Goal: Task Accomplishment & Management: Manage account settings

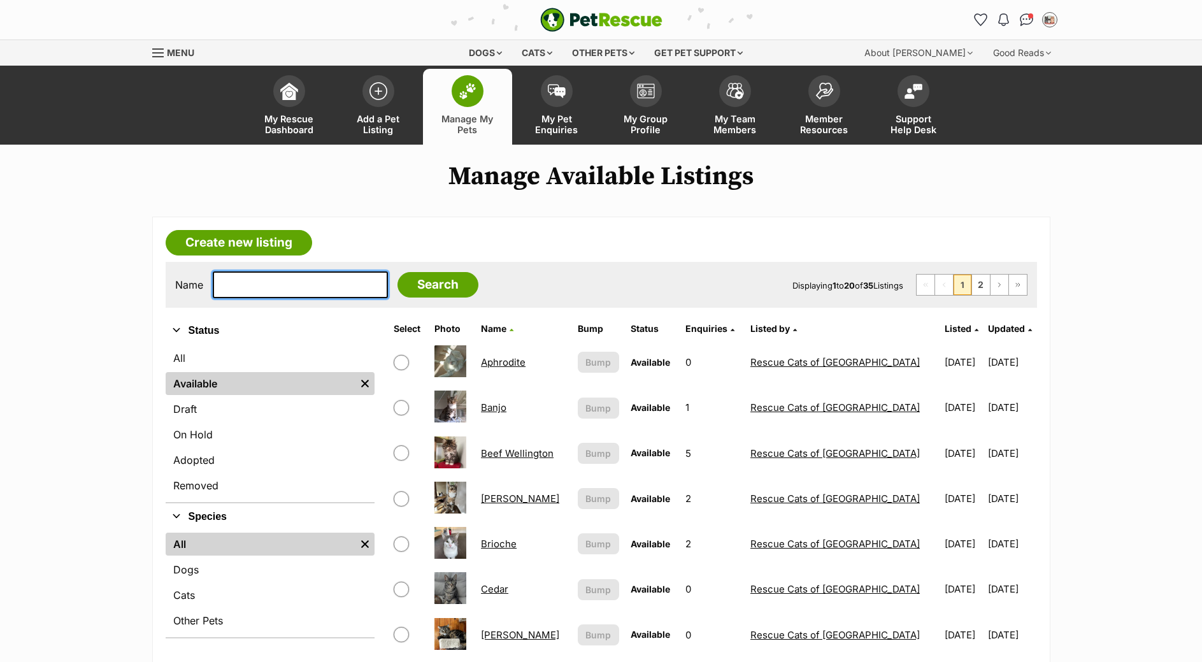
click at [254, 298] on input "text" at bounding box center [300, 284] width 175 height 27
type input "Melo"
click at [398, 272] on input "Search" at bounding box center [438, 284] width 81 height 25
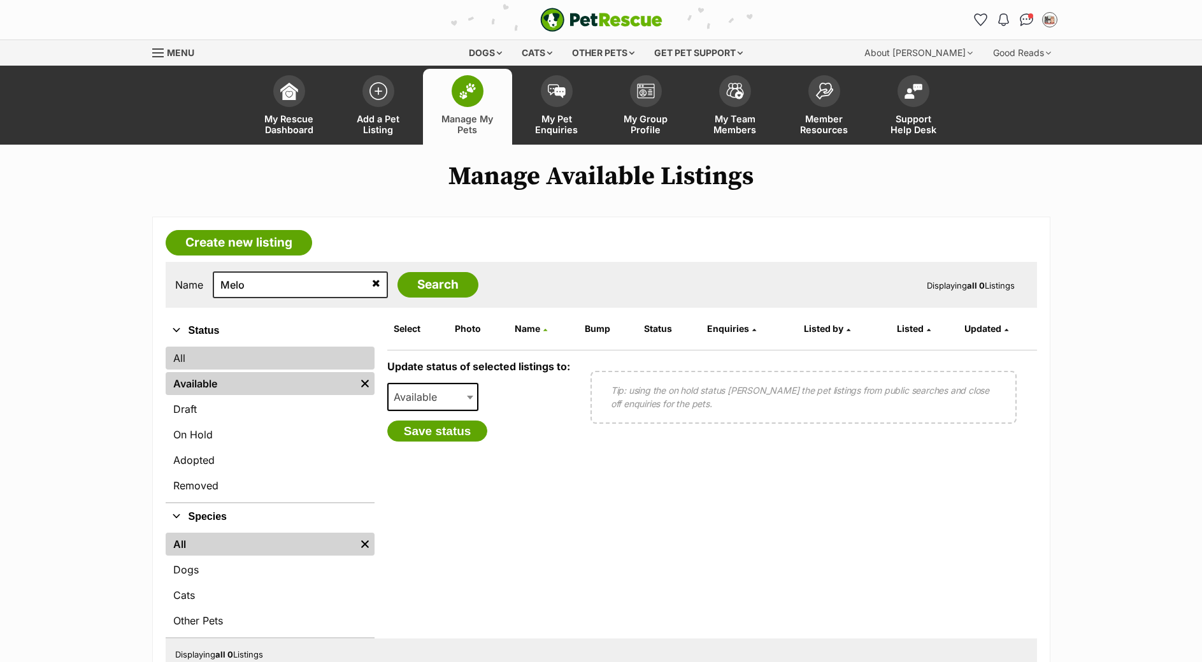
click at [218, 369] on link "All" at bounding box center [270, 358] width 209 height 23
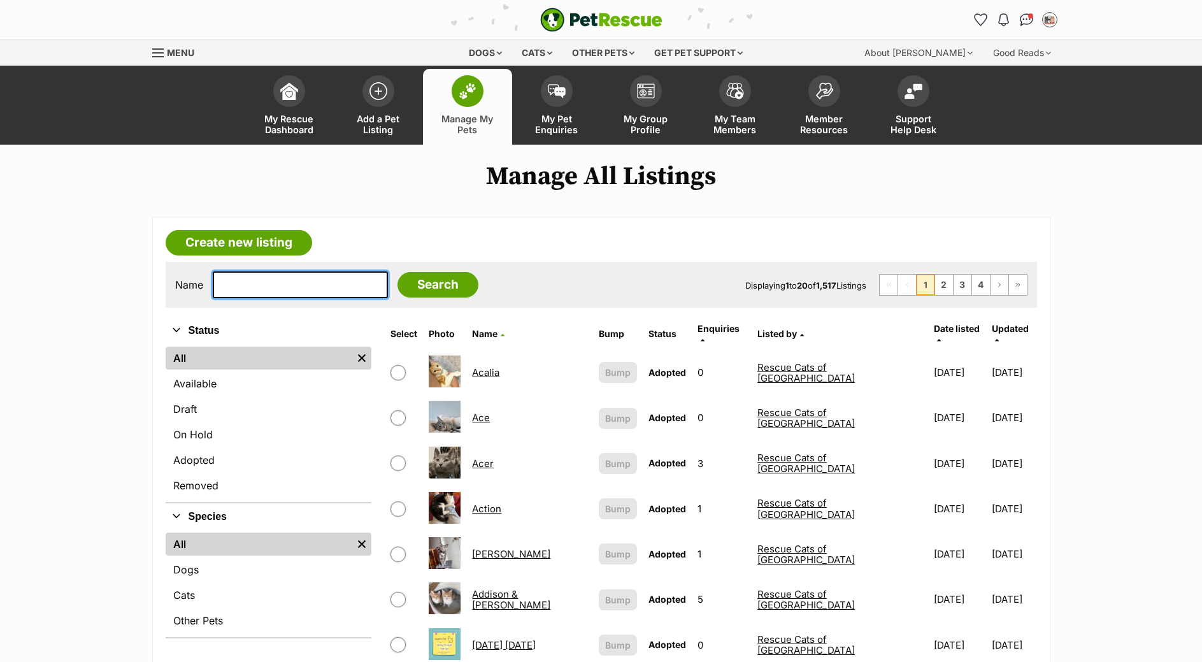
click at [276, 298] on input "text" at bounding box center [300, 284] width 175 height 27
type input "Melo"
click at [408, 298] on input "Search" at bounding box center [438, 284] width 81 height 25
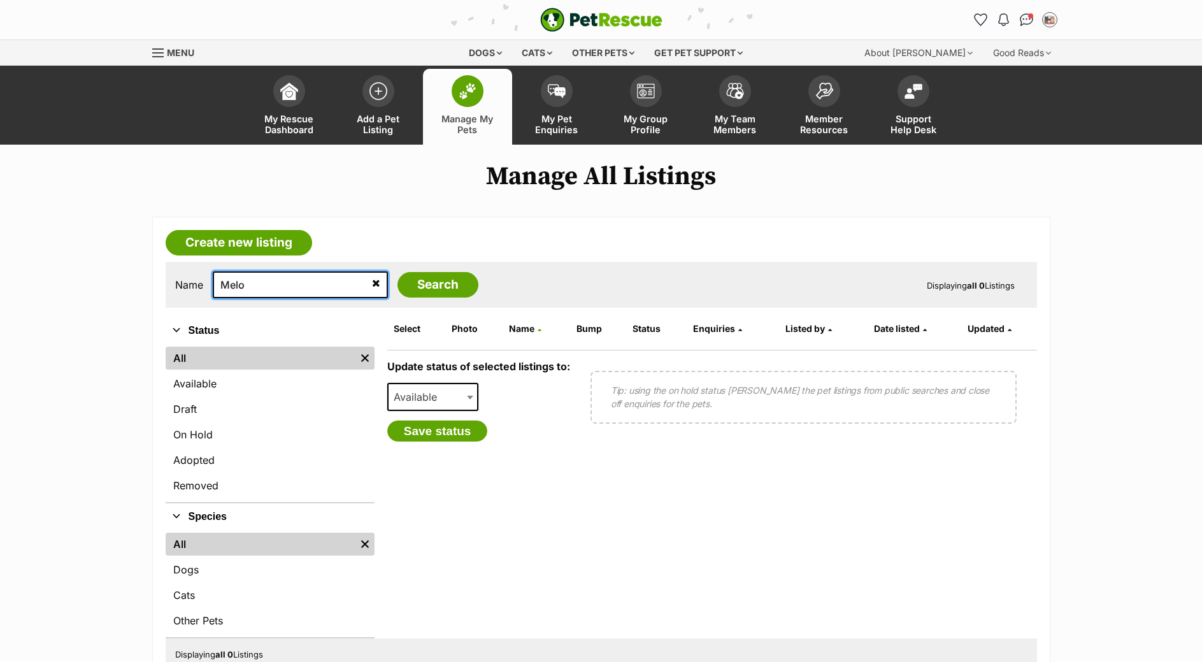
click at [250, 298] on input "Melo" at bounding box center [300, 284] width 175 height 27
type input "[PERSON_NAME]"
click at [443, 297] on input "Search" at bounding box center [438, 284] width 81 height 25
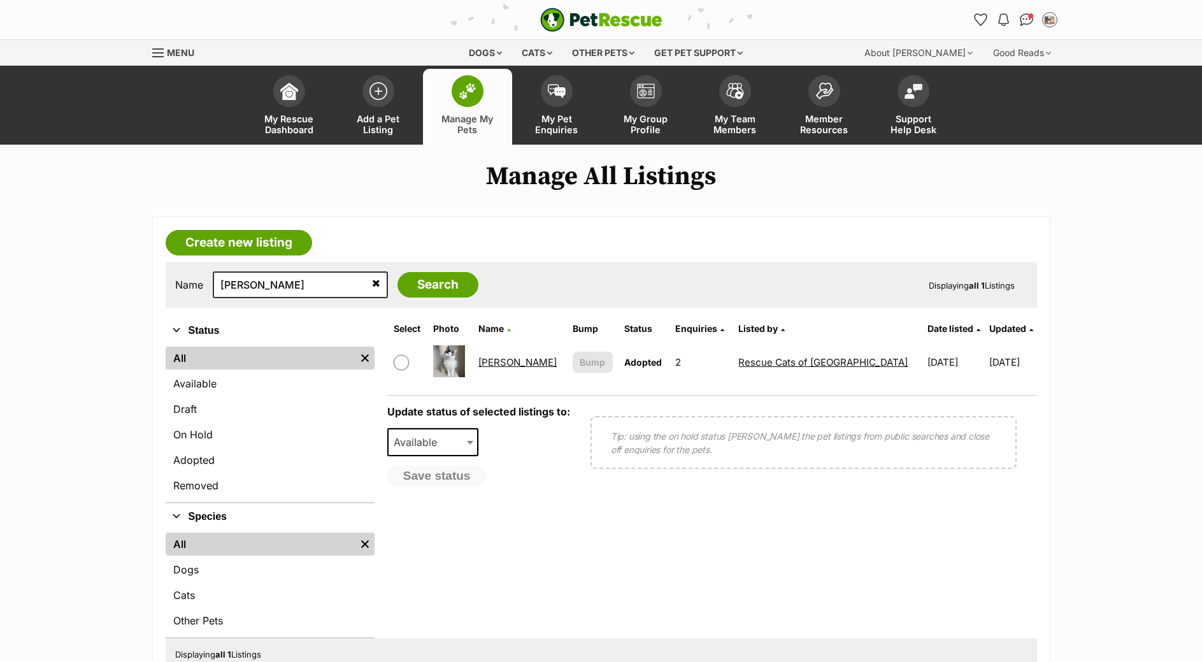
click at [670, 375] on td "2" at bounding box center [701, 362] width 62 height 44
click at [508, 368] on link "[PERSON_NAME]" at bounding box center [517, 362] width 78 height 12
drag, startPoint x: 269, startPoint y: 300, endPoint x: 196, endPoint y: 301, distance: 73.9
click at [213, 298] on input "Mello" at bounding box center [300, 284] width 175 height 27
type input "Elma"
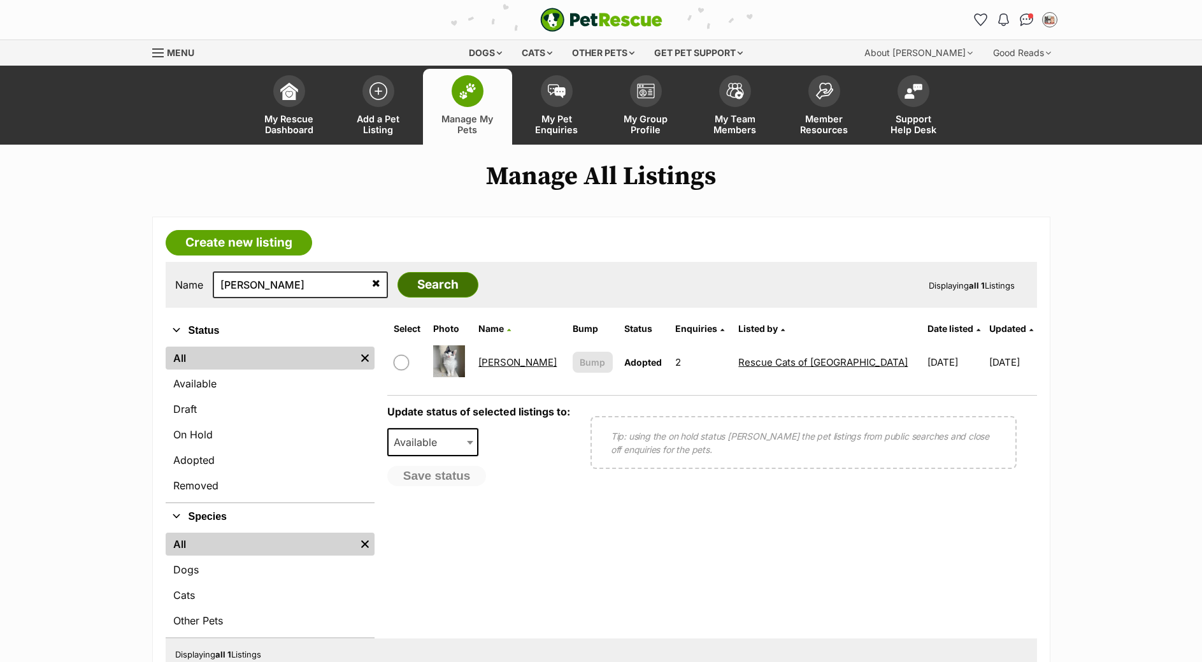
click at [416, 298] on input "Search" at bounding box center [438, 284] width 81 height 25
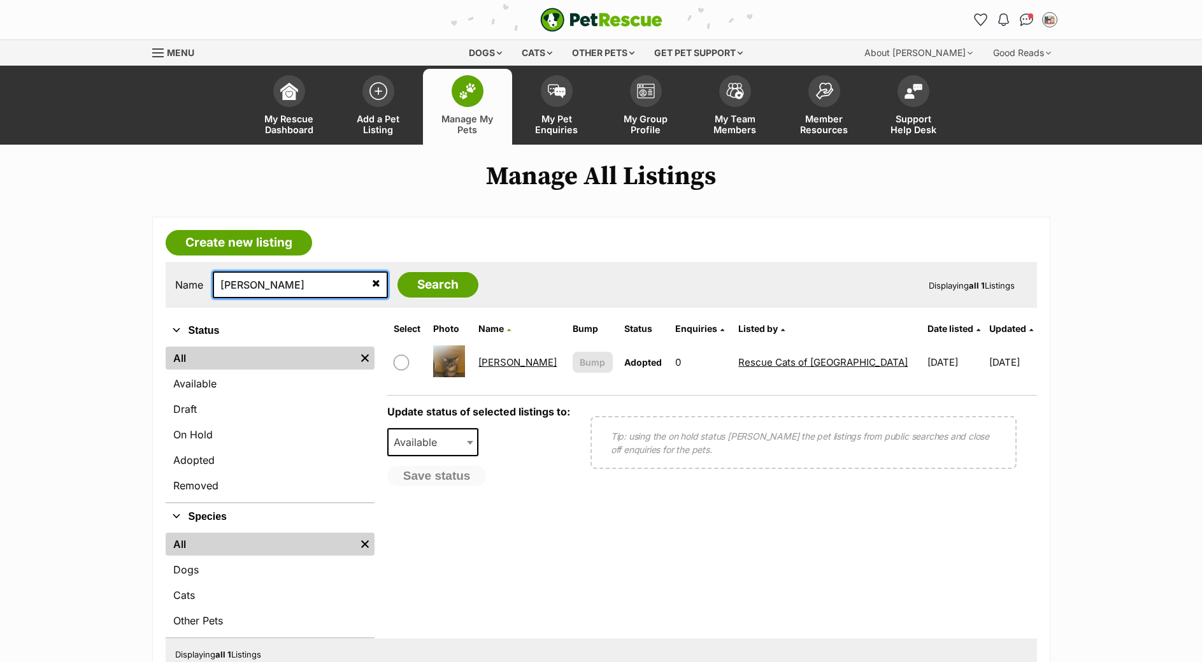
drag, startPoint x: 229, startPoint y: 303, endPoint x: 203, endPoint y: 303, distance: 26.1
click at [213, 298] on input "Elma" at bounding box center [300, 284] width 175 height 27
type input "Fudd"
click at [398, 272] on input "Search" at bounding box center [438, 284] width 81 height 25
